Goal: Task Accomplishment & Management: Manage account settings

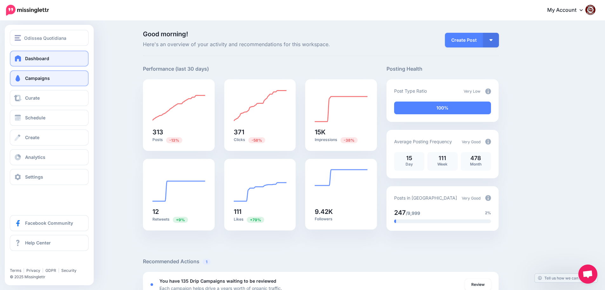
click at [36, 79] on span "Campaigns" at bounding box center [37, 77] width 25 height 5
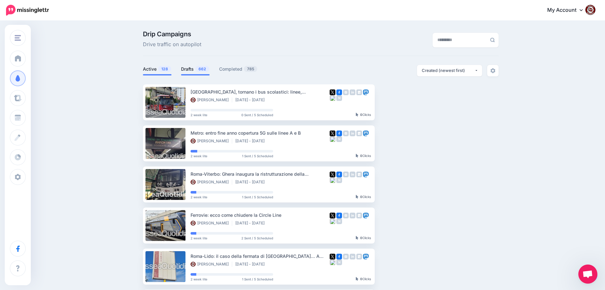
click at [196, 69] on link "Drafts 662" at bounding box center [195, 69] width 29 height 8
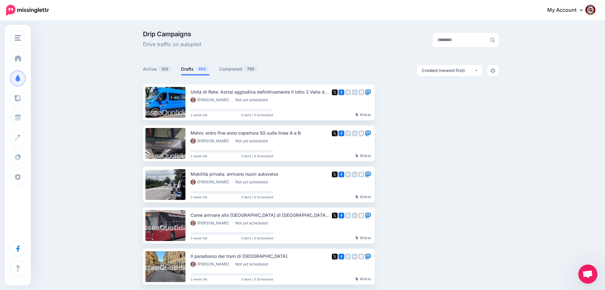
click at [196, 69] on link "Drafts 662" at bounding box center [195, 69] width 29 height 8
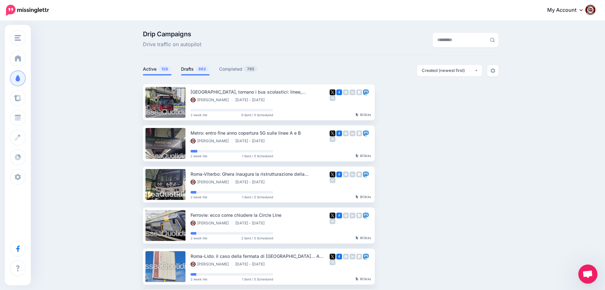
click at [197, 67] on link "Drafts 662" at bounding box center [195, 69] width 29 height 8
